Goal: Information Seeking & Learning: Learn about a topic

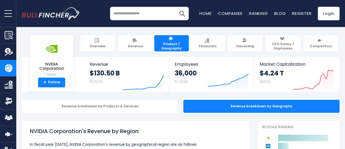
click at [9, 68] on img "Company Product/Geography" at bounding box center [9, 68] width 8 height 8
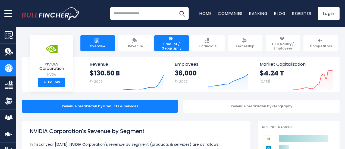
click at [91, 51] on link "Overview" at bounding box center [97, 43] width 34 height 16
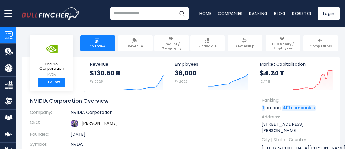
click at [47, 13] on img "Go to homepage" at bounding box center [51, 13] width 58 height 12
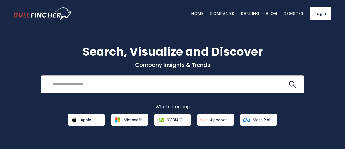
drag, startPoint x: 319, startPoint y: 0, endPoint x: 182, endPoint y: 82, distance: 159.8
click at [182, 82] on input "search" at bounding box center [168, 84] width 238 height 10
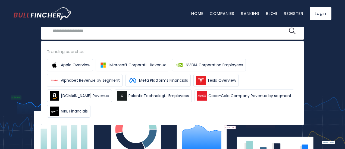
scroll to position [54, 0]
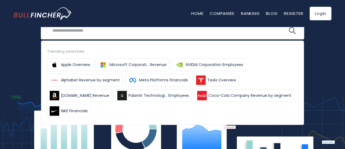
type input "*"
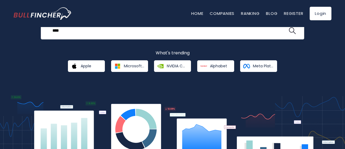
type input "****"
click at [288, 27] on button at bounding box center [291, 30] width 7 height 7
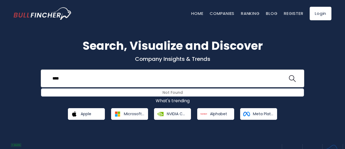
scroll to position [5, 0]
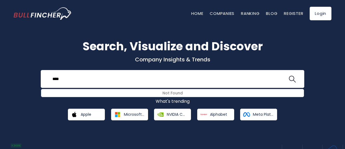
drag, startPoint x: 148, startPoint y: 79, endPoint x: 41, endPoint y: 69, distance: 107.9
click at [41, 69] on div "Search, Visualize and Discover Company Insights & Trends **** Not Found Recent …" at bounding box center [172, 79] width 326 height 83
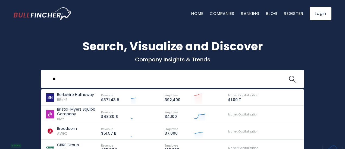
type input "**"
click at [66, 90] on link "Berkshire Hathaway BRK-B Revenue $371.43 B Created with Highcharts 12.1.2 Emplo…" at bounding box center [172, 98] width 262 height 17
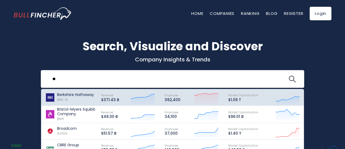
click at [75, 95] on p "Berkshire Hathaway" at bounding box center [75, 95] width 37 height 5
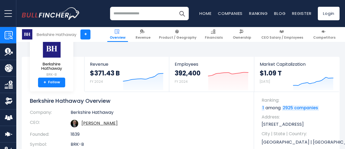
scroll to position [68, 0]
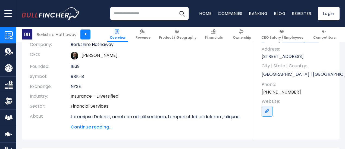
click at [103, 127] on span "Continue reading..." at bounding box center [158, 127] width 175 height 7
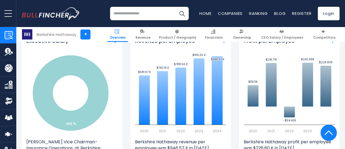
scroll to position [819, 0]
